Goal: Task Accomplishment & Management: Manage account settings

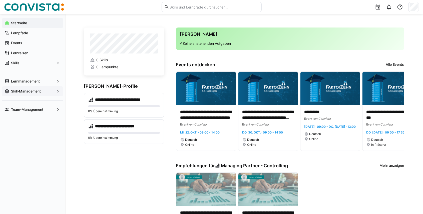
click at [0, 0] on app-navigation-label "Skill-Management" at bounding box center [0, 0] width 0 height 0
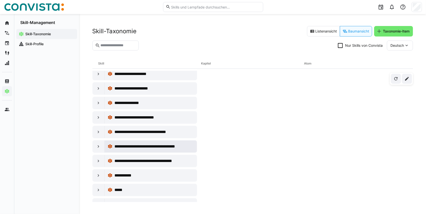
scroll to position [384, 0]
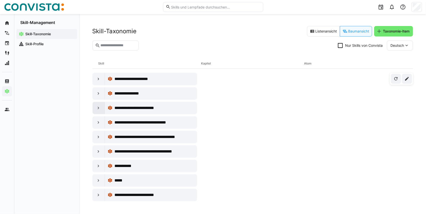
click at [100, 106] on eds-icon at bounding box center [98, 108] width 5 height 5
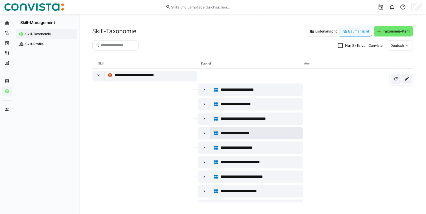
scroll to position [417, 0]
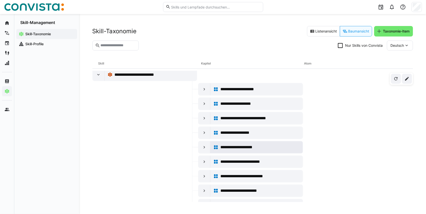
click at [256, 144] on span "**********" at bounding box center [242, 147] width 44 height 6
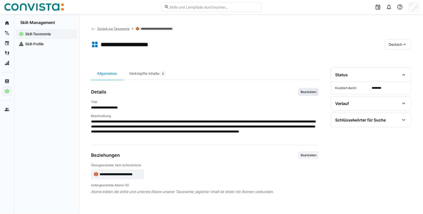
click at [308, 91] on span "Bearbeiten" at bounding box center [308, 92] width 17 height 4
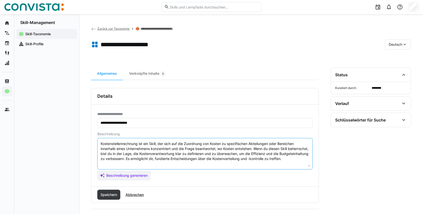
drag, startPoint x: 123, startPoint y: 164, endPoint x: 92, endPoint y: 139, distance: 40.2
click at [92, 139] on div "**********" at bounding box center [204, 146] width 227 height 82
click at [120, 176] on span "Beschreibung generieren" at bounding box center [127, 175] width 43 height 5
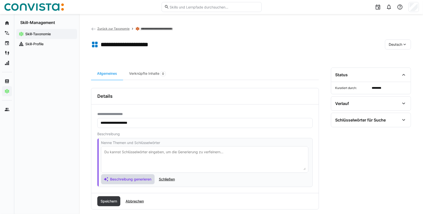
click at [120, 155] on textarea at bounding box center [205, 159] width 202 height 21
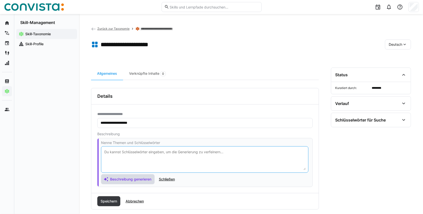
paste textarea "Kostenstellenrechnung ist ein Skill, der sich auf die Zuordnung von Kosten zu s…"
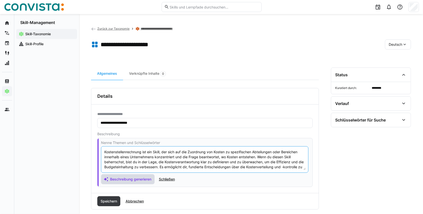
scroll to position [4, 0]
type textarea "Kostenstellenrechnung ist ein Skill, der sich auf die Zuordnung von Kosten zu s…"
click at [136, 178] on span "Beschreibung generieren" at bounding box center [130, 179] width 43 height 5
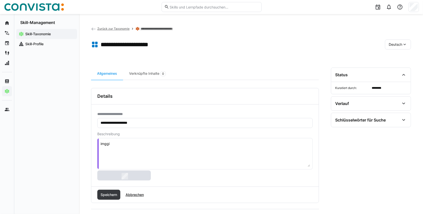
type textarea "hpadglqu"
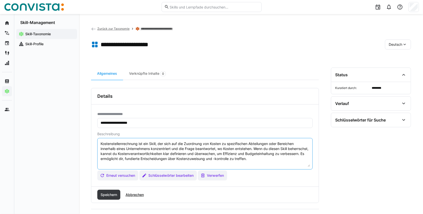
click at [284, 158] on textarea "Kostenstellenrechnung ist ein Skill, der sich auf die Zuordnung von Kosten zu s…" at bounding box center [205, 154] width 210 height 26
paste textarea "Kostenstellenrechnung ist ein Skill, der sich auf die Zuordnung von Kosten zu s…"
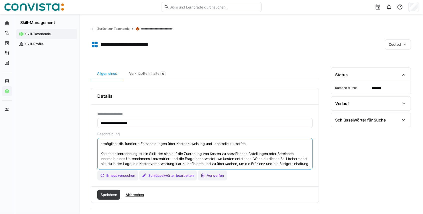
scroll to position [25, 0]
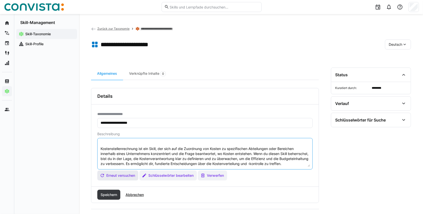
drag, startPoint x: 100, startPoint y: 142, endPoint x: 134, endPoint y: 170, distance: 44.1
click at [134, 170] on app-assistant-generate-form "Beschreibung Kostenstellenrechnung ist ein Skill, der sich auf die Zuordnung vo…" at bounding box center [204, 156] width 215 height 49
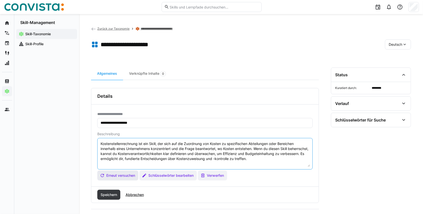
scroll to position [4, 0]
type textarea "Kostenstellenrechnung ist ein Skill, der sich auf die Zuordnung von Kosten zu s…"
click at [114, 194] on span "Speichern" at bounding box center [109, 194] width 18 height 5
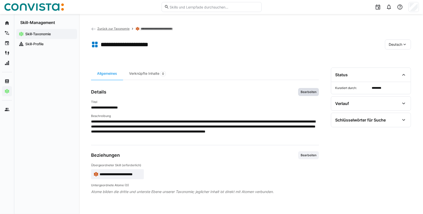
click at [309, 90] on span "Bearbeiten" at bounding box center [308, 92] width 17 height 4
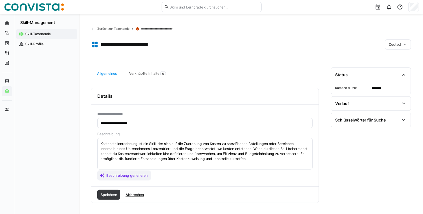
click at [150, 122] on input "**********" at bounding box center [205, 123] width 210 height 5
type input "**********"
click at [108, 194] on span "Speichern" at bounding box center [109, 194] width 18 height 5
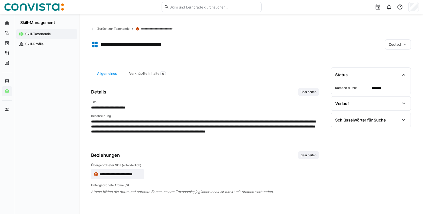
click at [147, 29] on link "**********" at bounding box center [159, 29] width 36 height 4
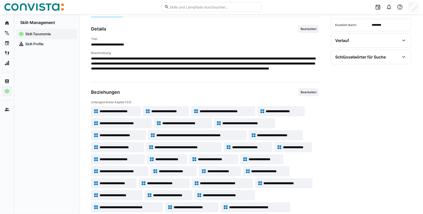
scroll to position [67, 0]
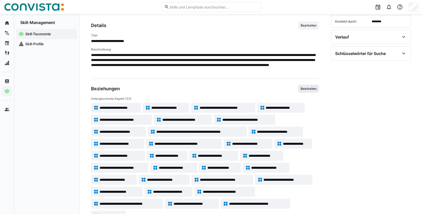
click at [315, 89] on span "Bearbeiten" at bounding box center [308, 89] width 17 height 4
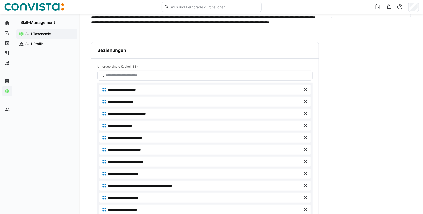
scroll to position [117, 0]
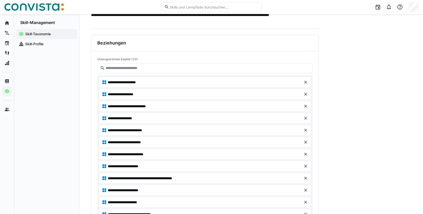
click at [154, 140] on span "**********" at bounding box center [131, 142] width 47 height 5
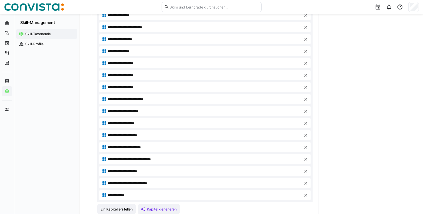
scroll to position [421, 0]
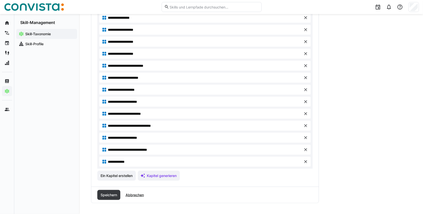
click at [120, 115] on span "**********" at bounding box center [133, 113] width 50 height 5
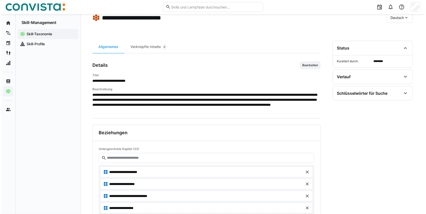
scroll to position [0, 0]
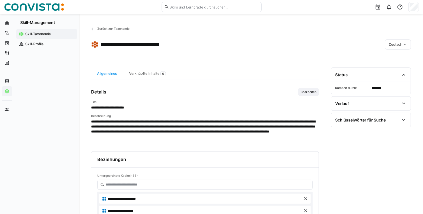
click at [111, 29] on span "Zurück zur Taxonomie" at bounding box center [113, 29] width 32 height 4
